Goal: Task Accomplishment & Management: Complete application form

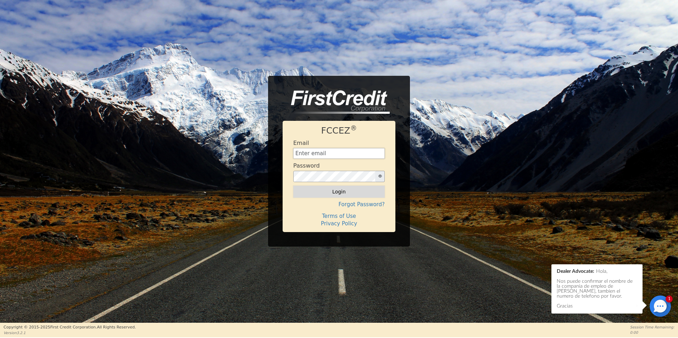
type input "[EMAIL_ADDRESS][DOMAIN_NAME]"
click at [324, 194] on button "Login" at bounding box center [338, 192] width 91 height 12
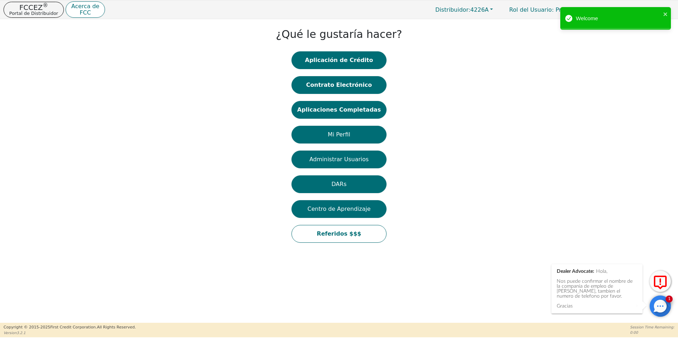
click at [660, 304] on div at bounding box center [659, 306] width 21 height 21
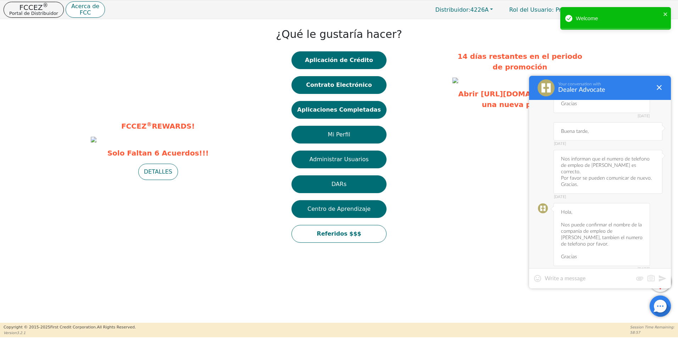
click at [587, 275] on textarea at bounding box center [589, 278] width 88 height 7
click at [351, 89] on button "Contrato Electrónico 3" at bounding box center [338, 85] width 95 height 18
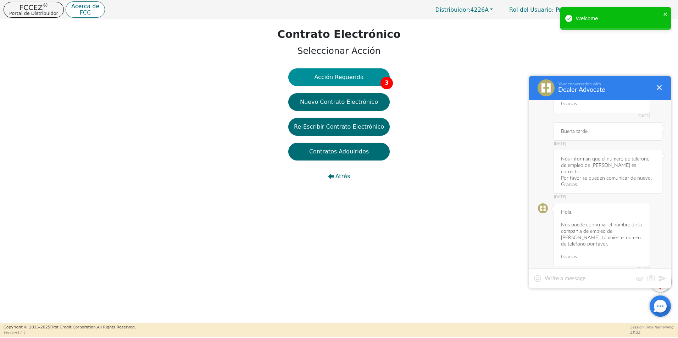
click at [360, 79] on button "Acción Requerida 3" at bounding box center [338, 77] width 101 height 18
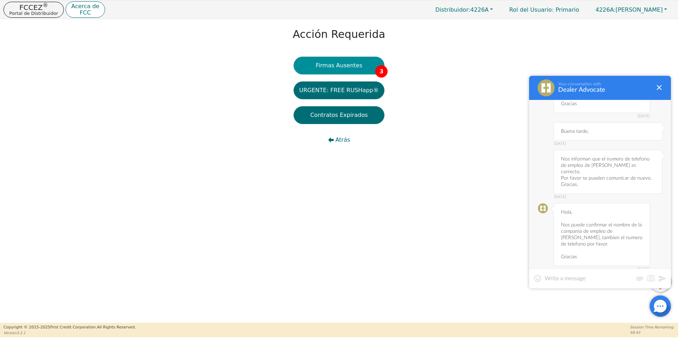
click at [362, 67] on button "Firmas Ausentes 3" at bounding box center [339, 66] width 91 height 18
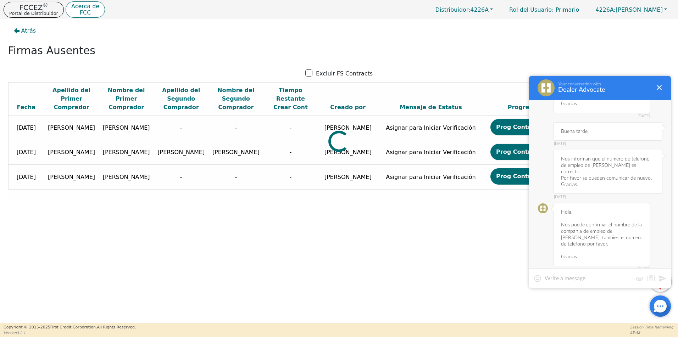
click at [661, 82] on div "Your conversation with Dealer Advocate" at bounding box center [600, 88] width 142 height 24
click at [657, 93] on div "Your conversation with Dealer Advocate" at bounding box center [600, 88] width 142 height 24
click at [660, 89] on div at bounding box center [659, 87] width 9 height 9
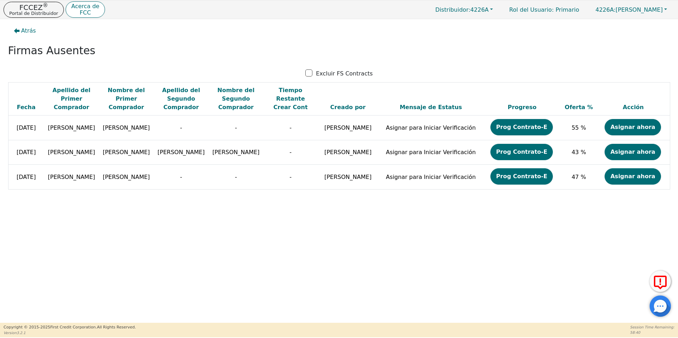
drag, startPoint x: 383, startPoint y: 232, endPoint x: 292, endPoint y: 239, distance: 91.7
click at [383, 234] on div "Atrás Firmas Ausentes Excluir FS Contracts Fecha Apellido del Primer Comprador …" at bounding box center [339, 171] width 678 height 304
click at [23, 29] on span "Atrás" at bounding box center [28, 31] width 15 height 9
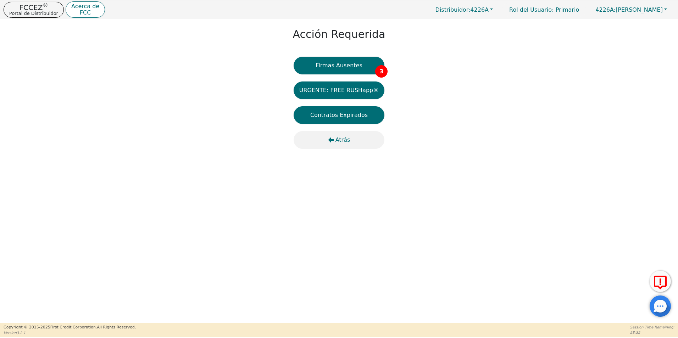
click at [327, 139] on button "Atrás" at bounding box center [339, 140] width 91 height 18
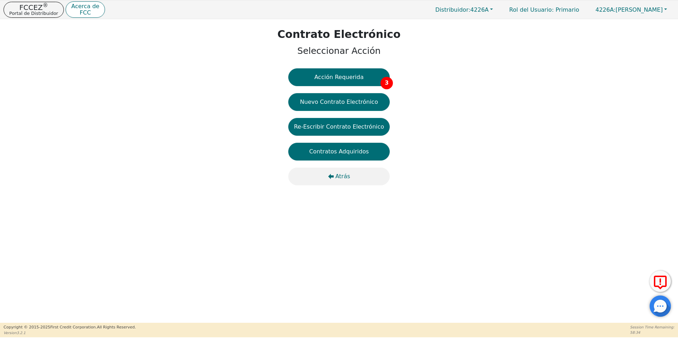
click at [340, 176] on span "Atrás" at bounding box center [342, 176] width 15 height 9
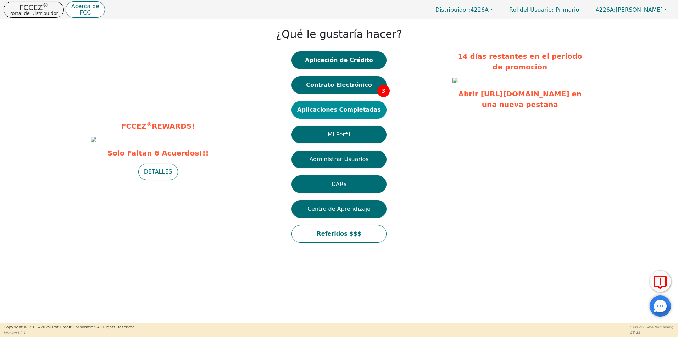
click at [341, 111] on button "Aplicaciones Completadas" at bounding box center [338, 110] width 95 height 18
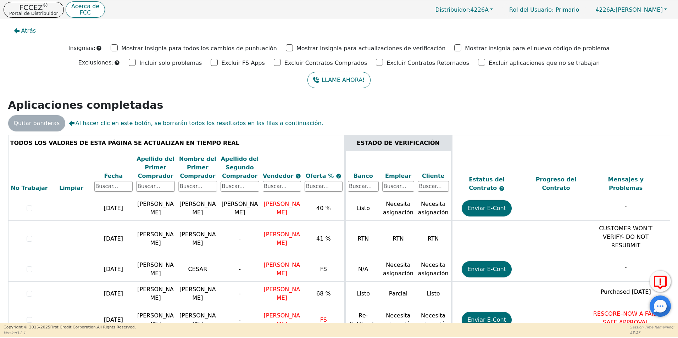
click at [199, 186] on input "text" at bounding box center [197, 186] width 39 height 11
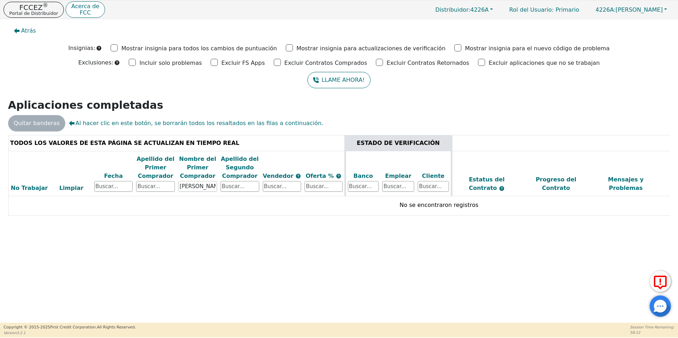
drag, startPoint x: 206, startPoint y: 187, endPoint x: 117, endPoint y: 180, distance: 89.3
click at [117, 180] on tr "No Trabajar Limpiar Fecha Apellido del Primer Comprador Nombre del Primer Compr…" at bounding box center [438, 173] width 861 height 45
type input "[PERSON_NAME]"
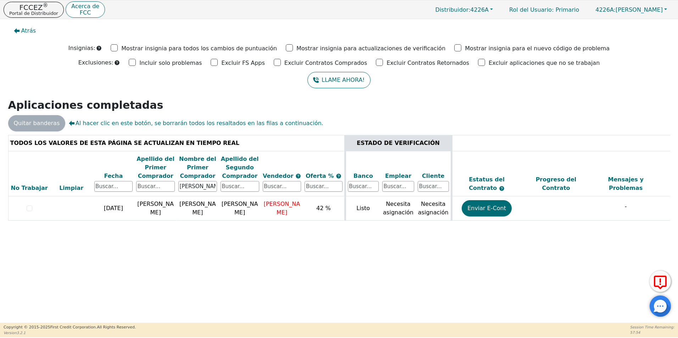
drag, startPoint x: 447, startPoint y: 234, endPoint x: 456, endPoint y: 232, distance: 8.4
click at [450, 233] on div "TODOS LOS VALORES DE ESTA PÁGINA SE ACTUALIZAN EN TIEMPO REAL ESTADO DE VERIFIC…" at bounding box center [338, 184] width 667 height 99
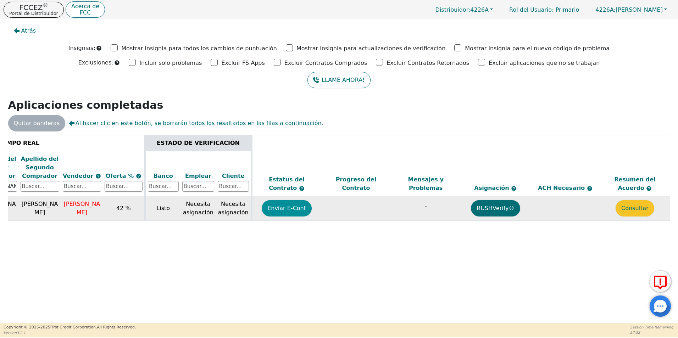
click at [292, 206] on button "Enviar E-Cont" at bounding box center [287, 208] width 50 height 16
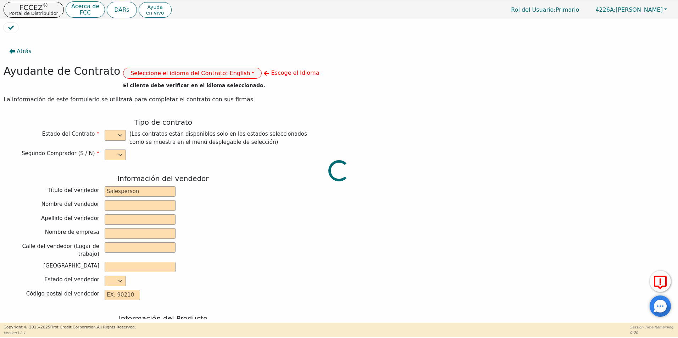
select select "y"
type input "VERIFICATION"
type input "[PERSON_NAME]"
type input "DIAMOND PERFECT. DBA AQUAFEEL"
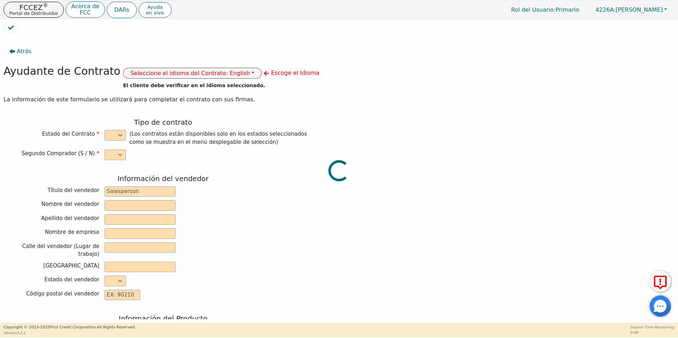
type input "[STREET_ADDRESS]"
type input "WAKE FOREST"
select select "NC"
type input "27587"
type input "[PERSON_NAME]"
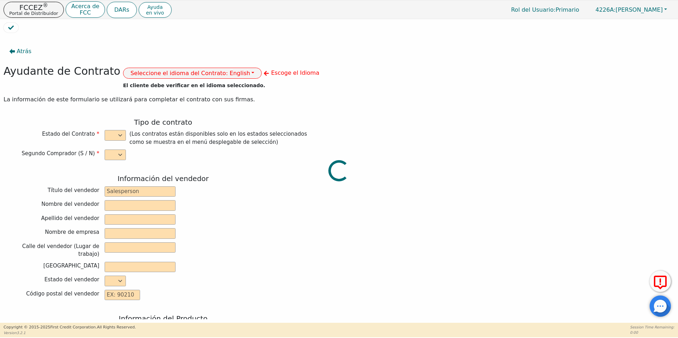
type input "[PERSON_NAME]"
type input "[STREET_ADDRESS]"
type input "[PERSON_NAME]"
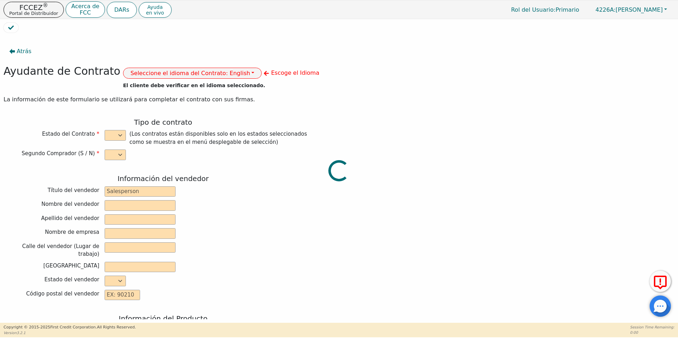
select select "NJ"
type input "08854"
type input "[DATE]"
type input "10.99"
type input "[DATE]"
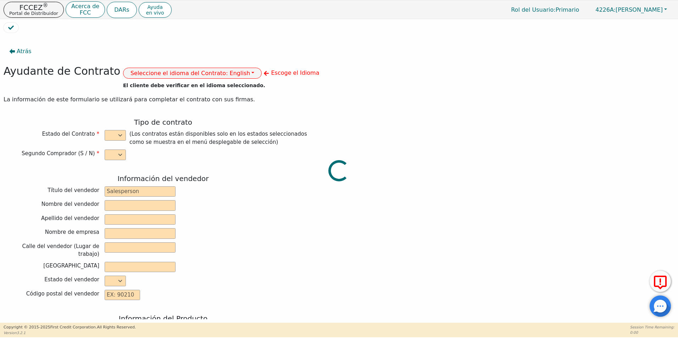
type input "72"
type input "0"
type input "8790.00"
type input "0.00"
type input "8790.00"
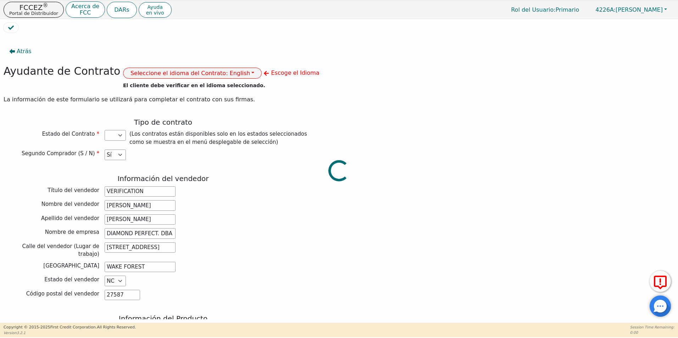
select select "PA"
click at [218, 72] on button "Seleccione el idioma del Contrato: English" at bounding box center [192, 73] width 139 height 11
click at [152, 99] on link "Español" at bounding box center [151, 99] width 56 height 10
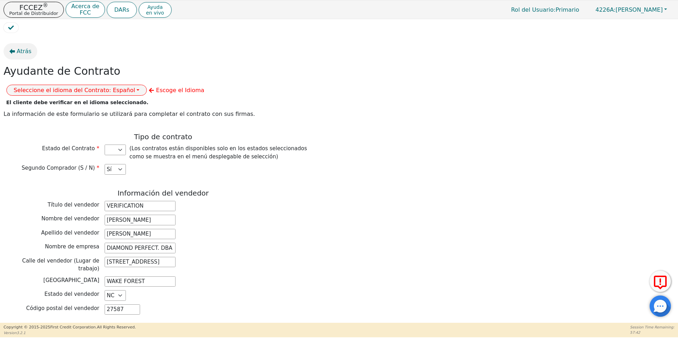
click at [20, 51] on span "Atrás" at bounding box center [24, 51] width 15 height 9
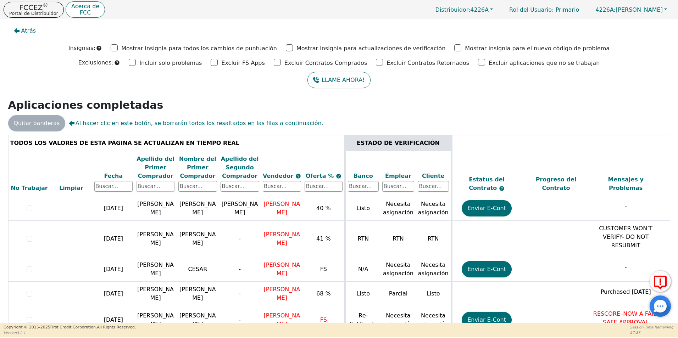
click at [156, 183] on input "text" at bounding box center [155, 186] width 39 height 11
type input "k"
type input "[PERSON_NAME]"
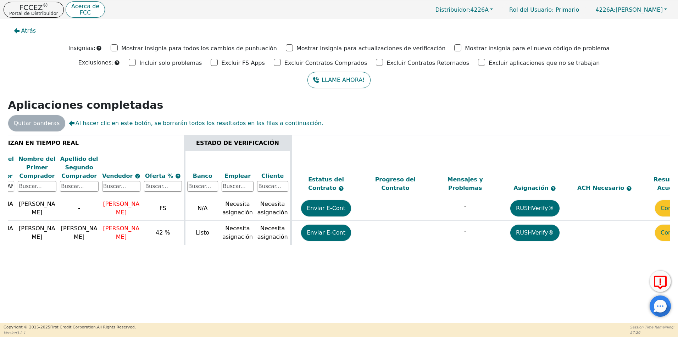
scroll to position [0, 200]
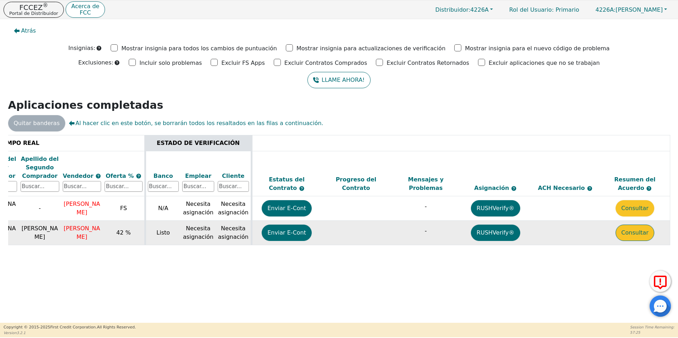
click at [639, 239] on button "Consultar" at bounding box center [634, 233] width 39 height 16
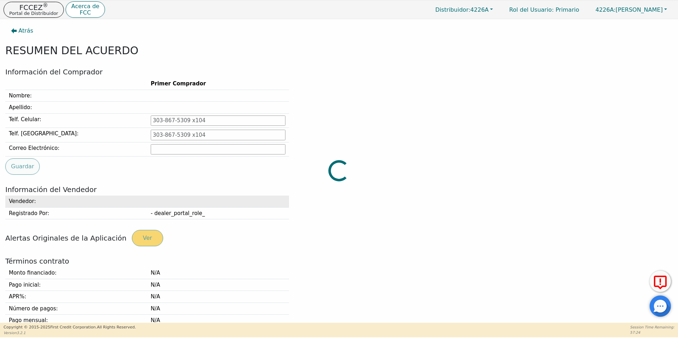
type input "[PHONE_NUMBER]"
type input "[EMAIL_ADDRESS][DOMAIN_NAME]"
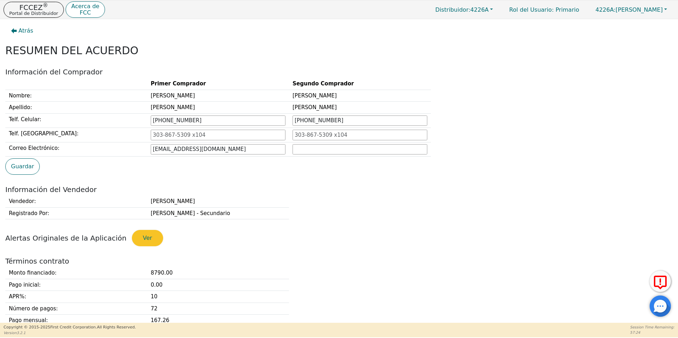
scroll to position [142, 0]
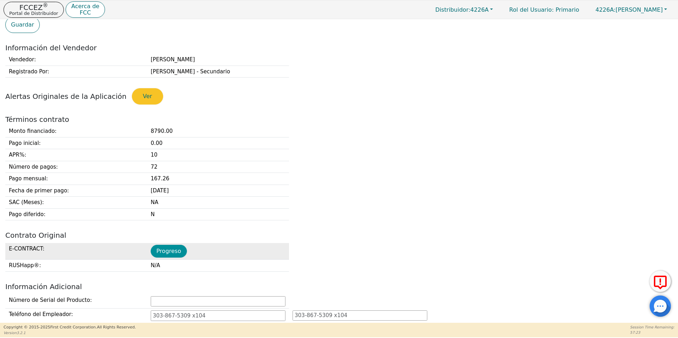
click at [167, 249] on button "Progreso" at bounding box center [169, 251] width 36 height 13
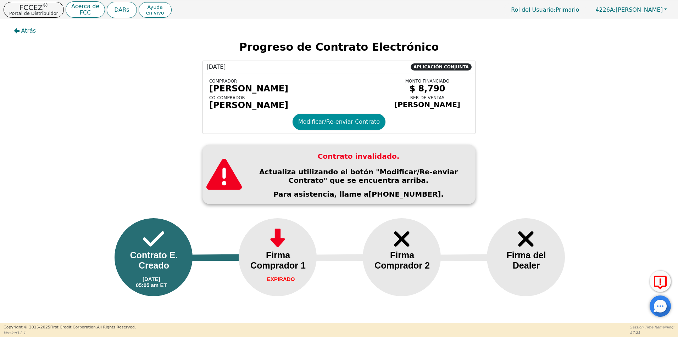
click at [350, 120] on button "Modificar/Re-enviar Contrato" at bounding box center [338, 122] width 93 height 16
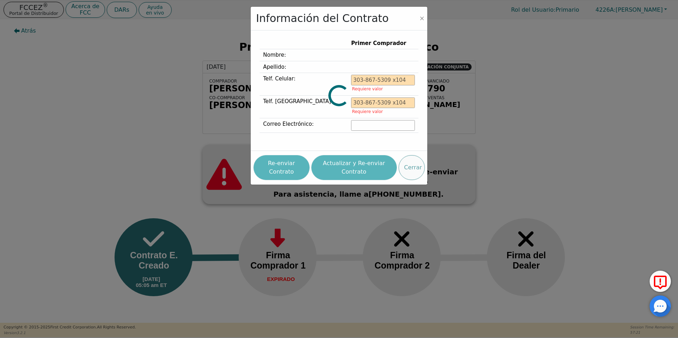
type input "[PHONE_NUMBER]"
type input "[EMAIL_ADDRESS][DOMAIN_NAME]"
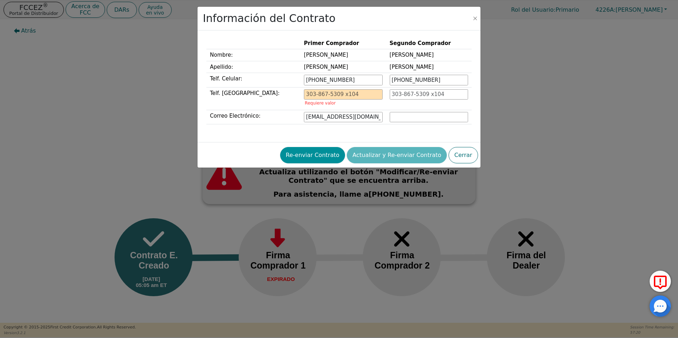
click at [326, 158] on button "Re-enviar Contrato" at bounding box center [312, 155] width 65 height 16
click at [475, 18] on button "Close" at bounding box center [474, 18] width 7 height 7
